Goal: Transaction & Acquisition: Purchase product/service

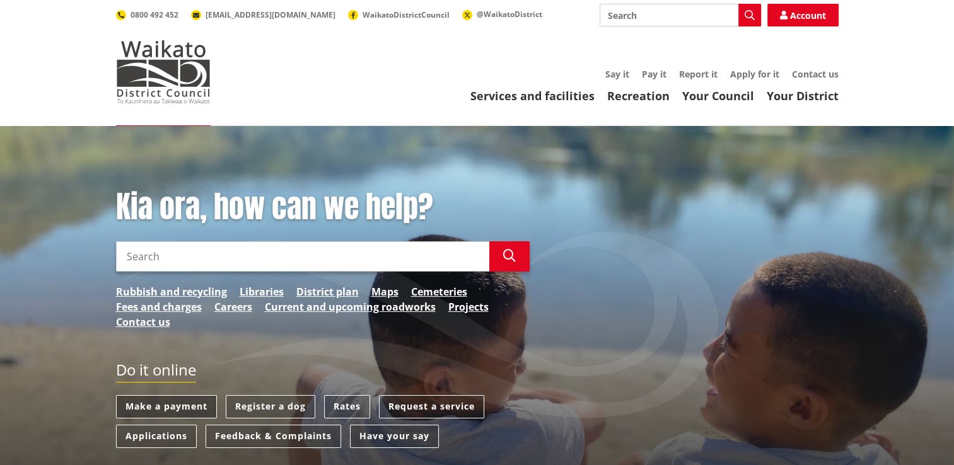
click at [168, 408] on link "Make a payment" at bounding box center [166, 406] width 101 height 23
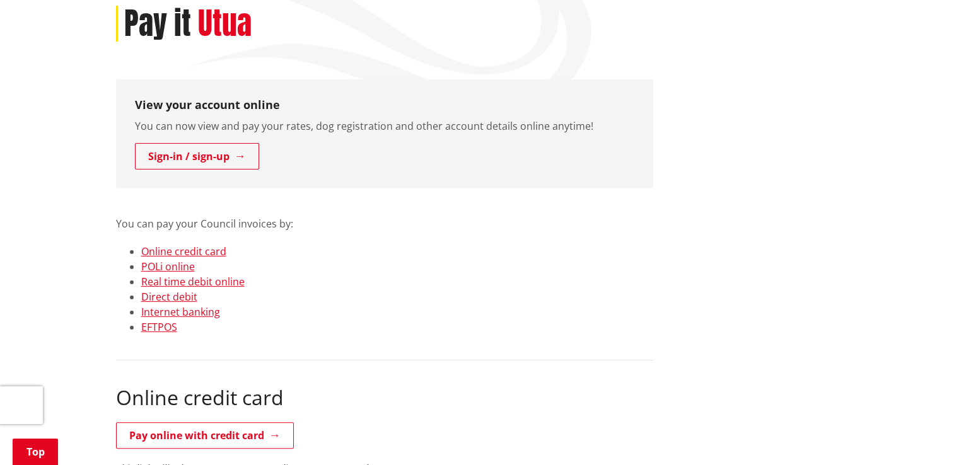
scroll to position [189, 0]
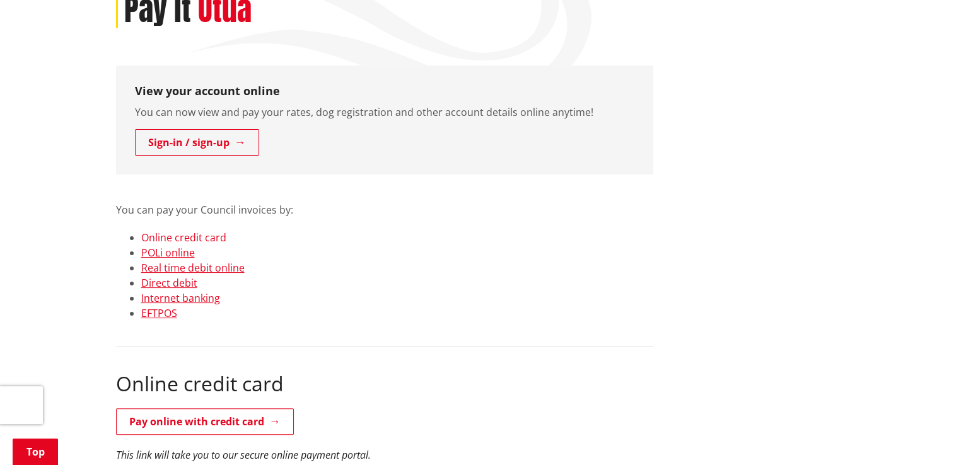
click at [195, 239] on link "Online credit card" at bounding box center [183, 238] width 85 height 14
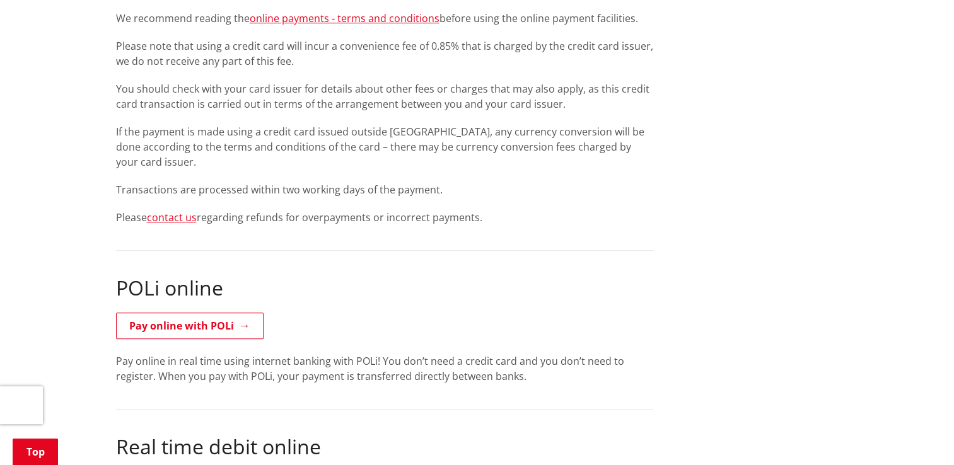
scroll to position [497, 0]
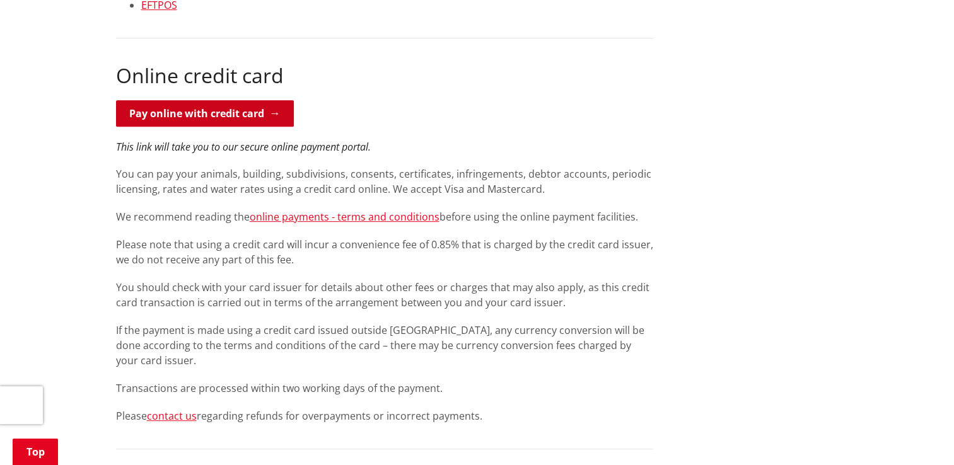
click at [216, 112] on link "Pay online with credit card" at bounding box center [205, 113] width 178 height 26
